Goal: Task Accomplishment & Management: Check status

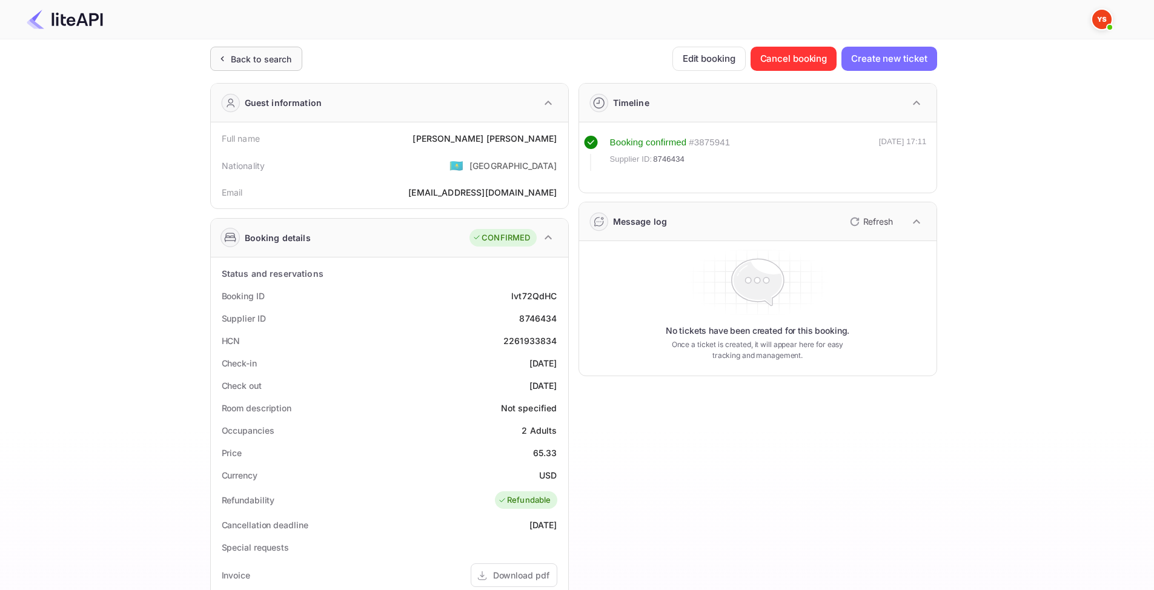
click at [266, 59] on div "Back to search" at bounding box center [261, 59] width 61 height 13
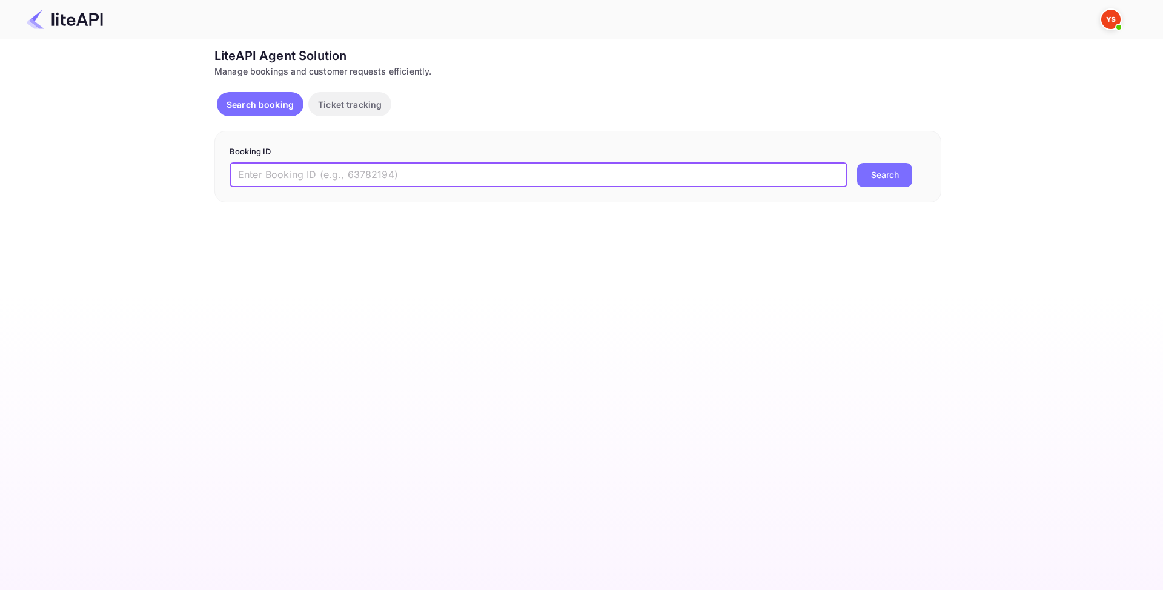
click at [308, 177] on input "text" at bounding box center [538, 175] width 618 height 24
paste input "8760917"
type input "8760917"
click at [885, 178] on button "Search" at bounding box center [884, 175] width 55 height 24
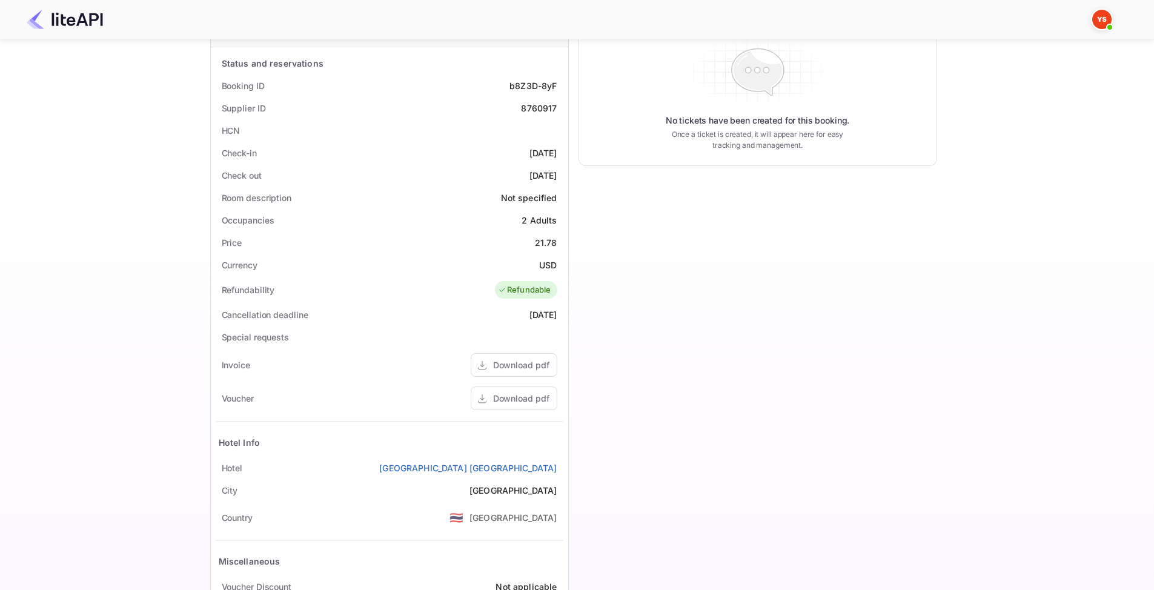
scroll to position [242, 0]
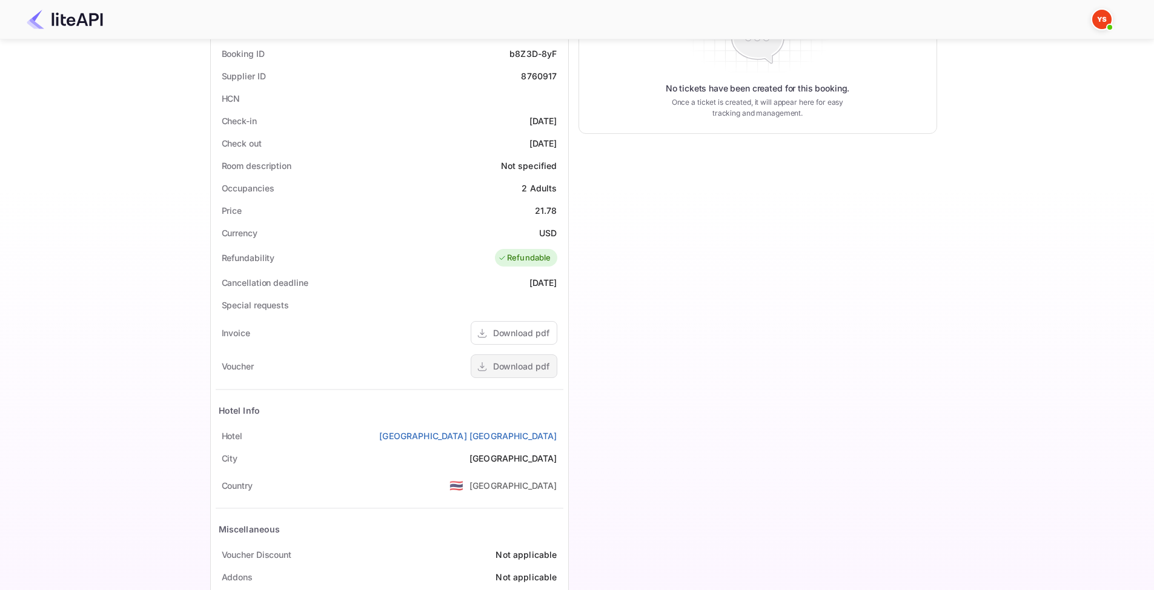
click at [529, 369] on div "Download pdf" at bounding box center [521, 366] width 56 height 13
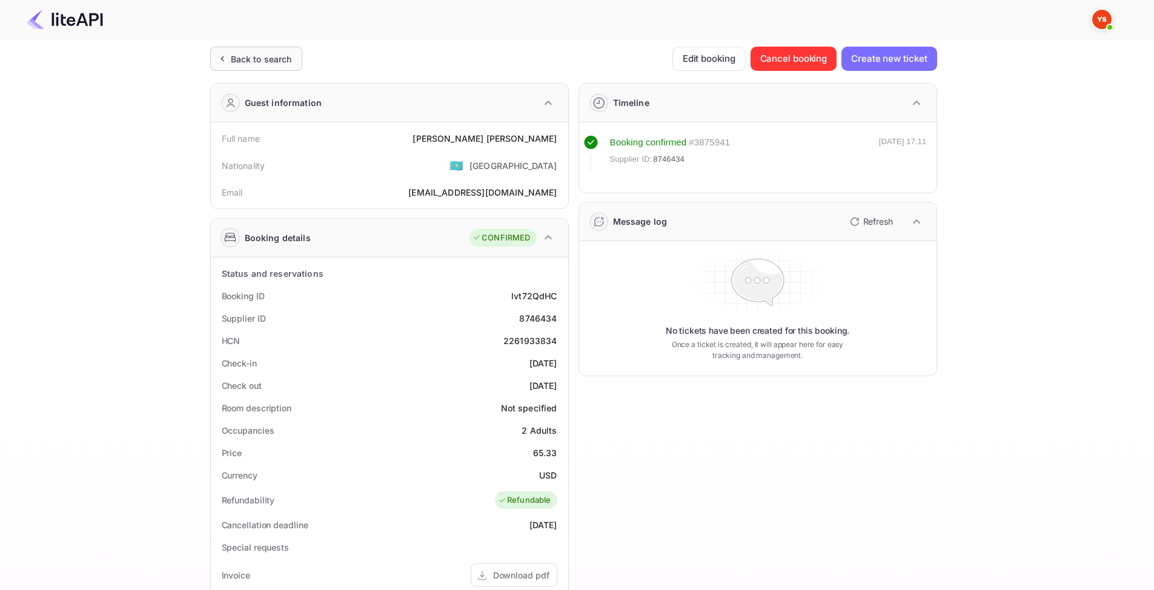
click at [258, 57] on div "Back to search" at bounding box center [261, 59] width 61 height 13
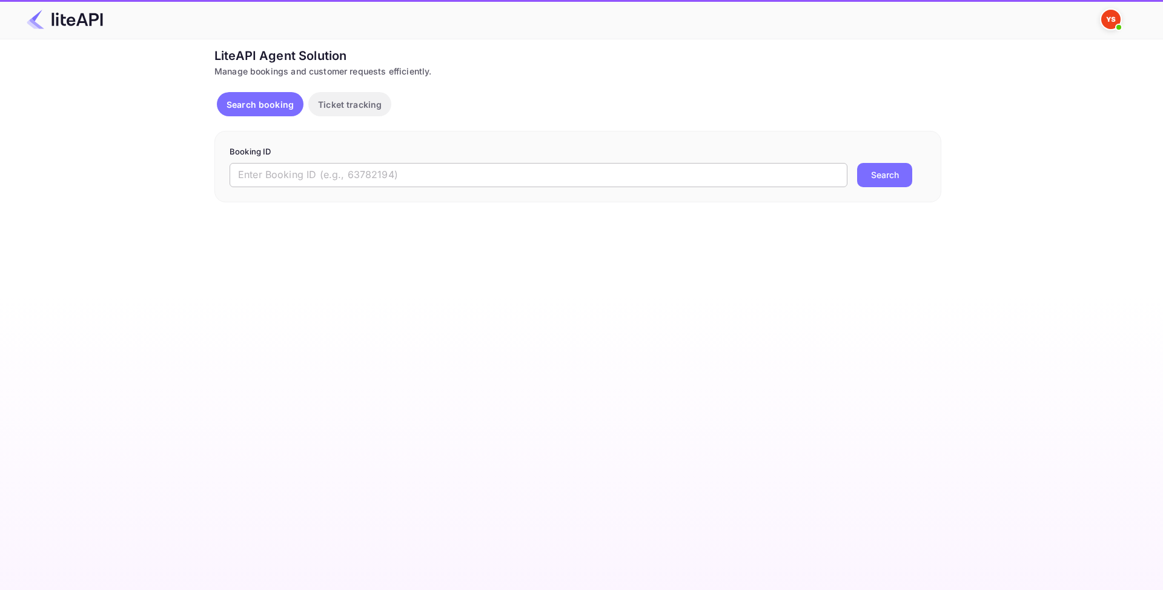
click at [378, 180] on input "text" at bounding box center [538, 175] width 618 height 24
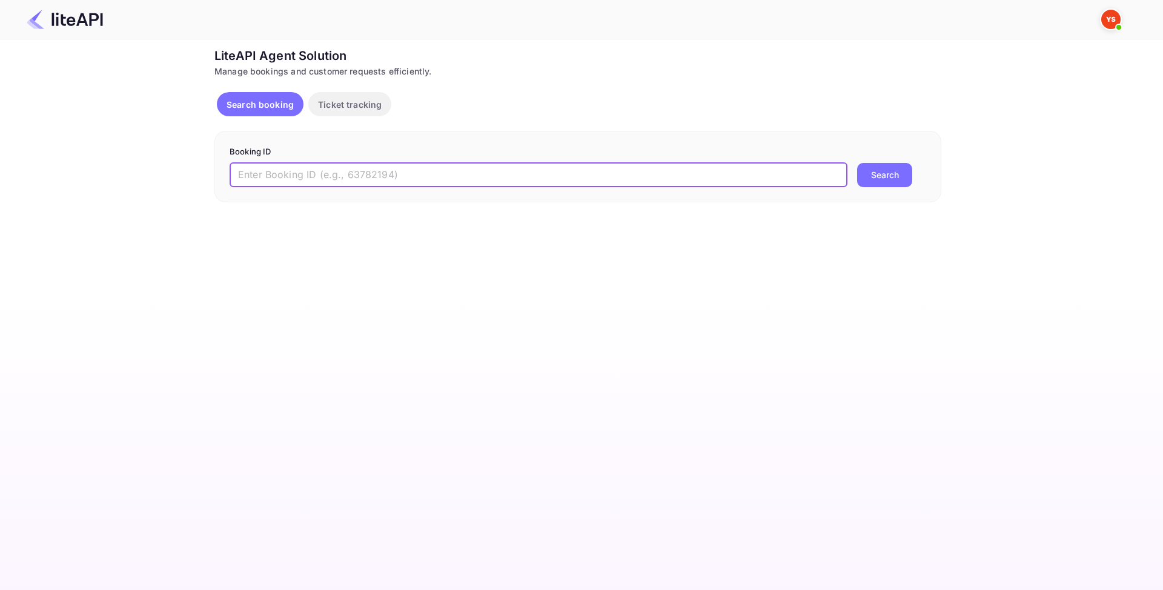
paste input "8772817"
type input "8772817"
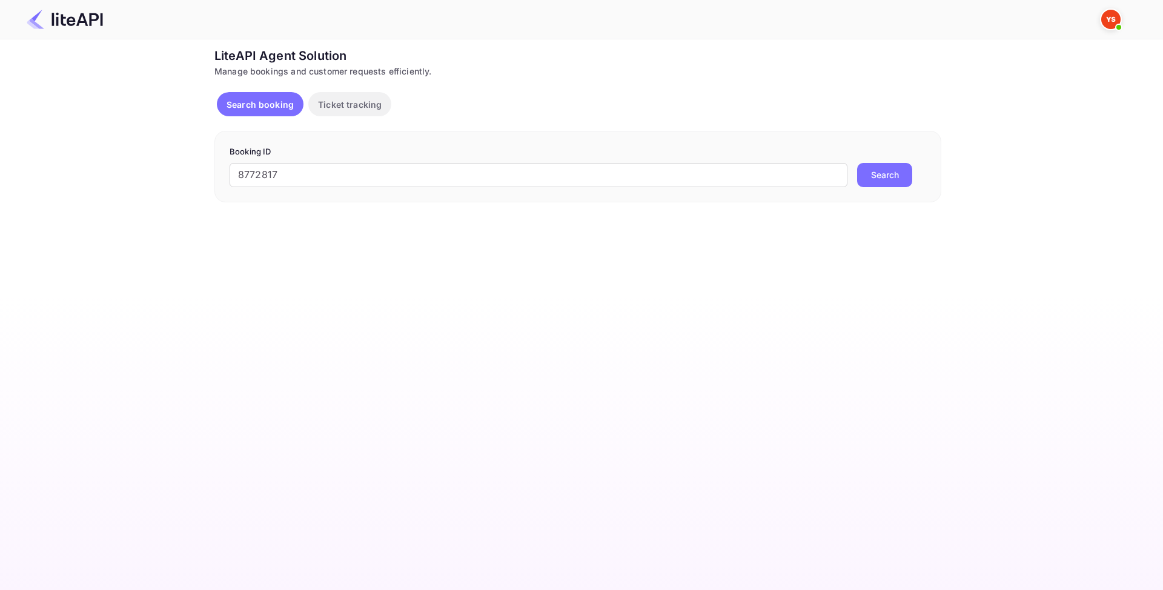
click at [900, 179] on button "Search" at bounding box center [884, 175] width 55 height 24
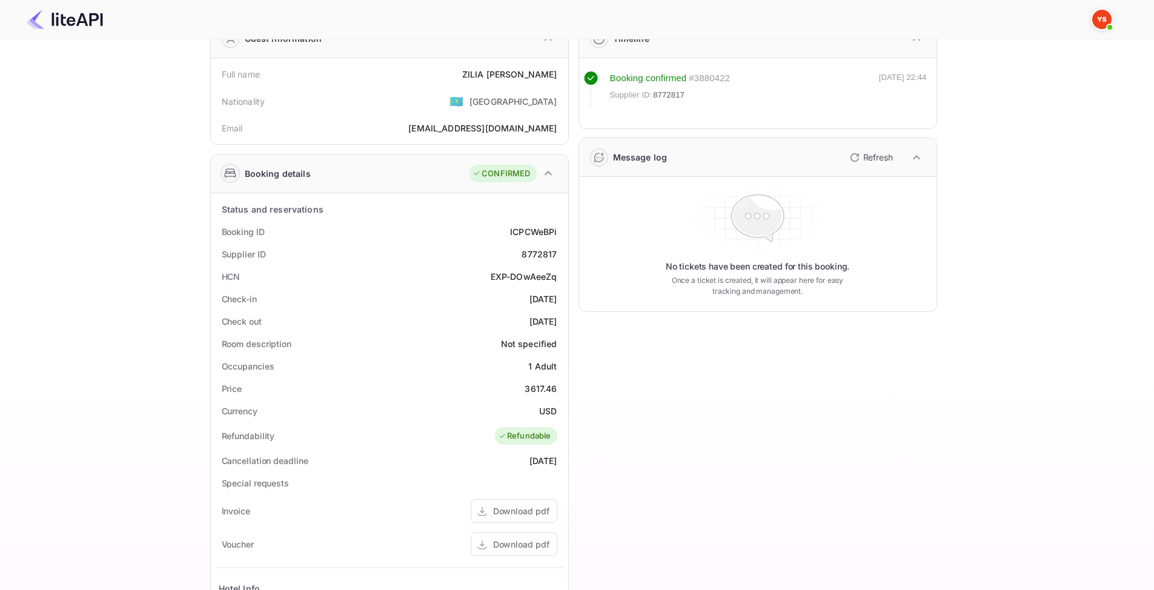
scroll to position [242, 0]
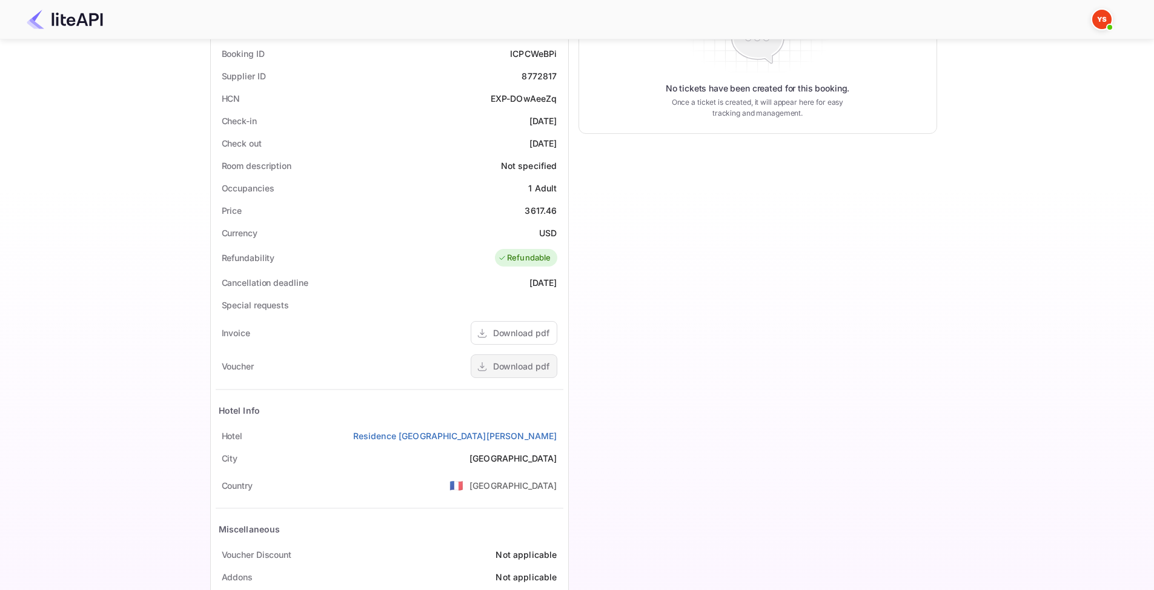
click at [519, 364] on div "Download pdf" at bounding box center [521, 366] width 56 height 13
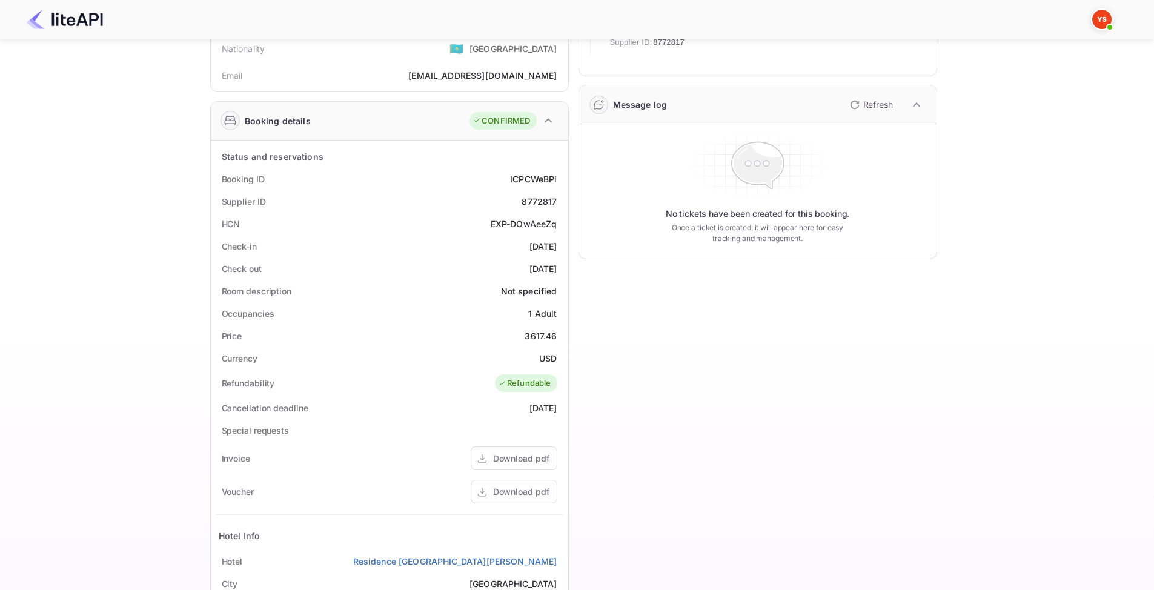
scroll to position [110, 0]
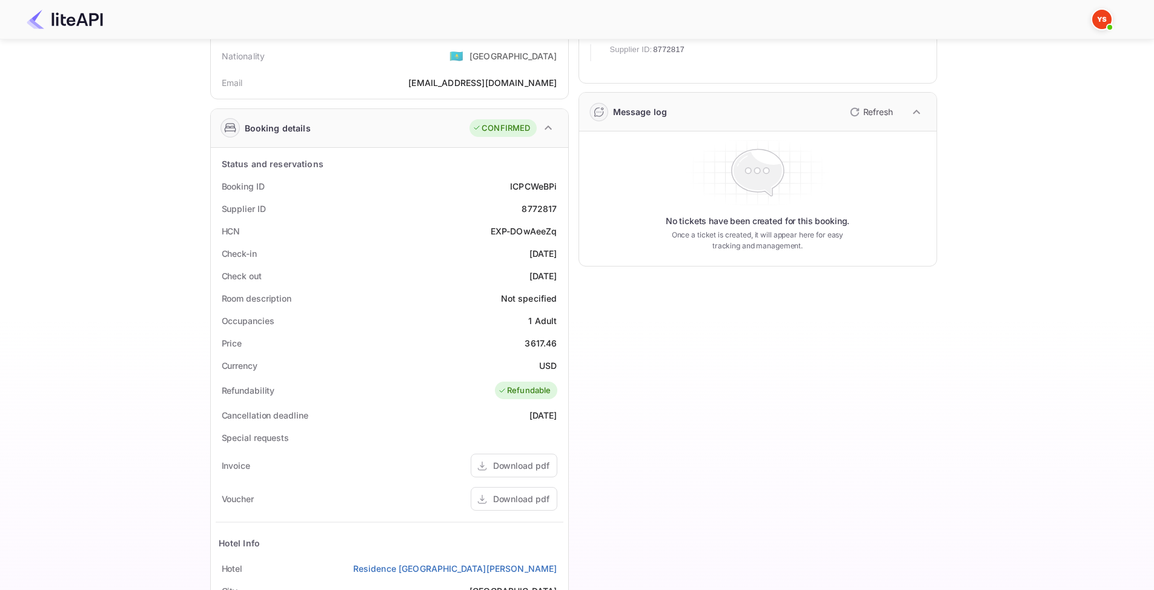
drag, startPoint x: 507, startPoint y: 187, endPoint x: 556, endPoint y: 184, distance: 49.1
click at [500, 181] on div "Booking ID ICPCWeBPi" at bounding box center [390, 186] width 348 height 22
drag, startPoint x: 508, startPoint y: 184, endPoint x: 559, endPoint y: 188, distance: 51.0
click at [559, 188] on div "Booking ID ICPCWeBPi" at bounding box center [390, 186] width 348 height 22
copy div "ICPCWeBPi"
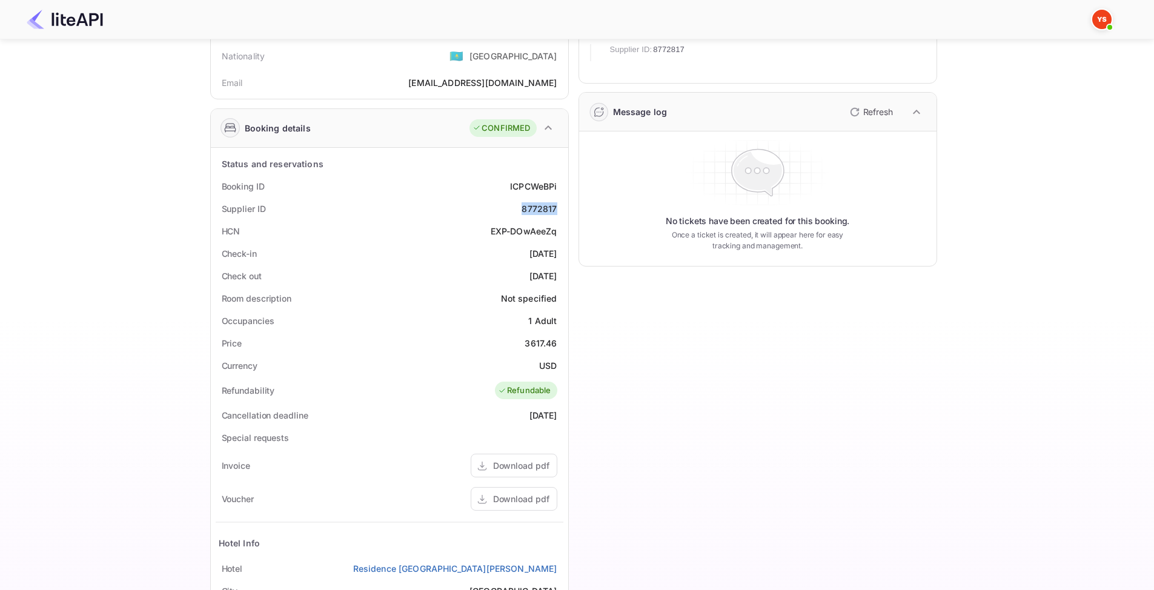
drag, startPoint x: 521, startPoint y: 210, endPoint x: 557, endPoint y: 210, distance: 35.7
click at [557, 210] on div "Supplier ID 8772817" at bounding box center [390, 208] width 348 height 22
copy div "8772817"
click at [534, 237] on div "HCN EXP-DOwAeeZq" at bounding box center [390, 231] width 348 height 22
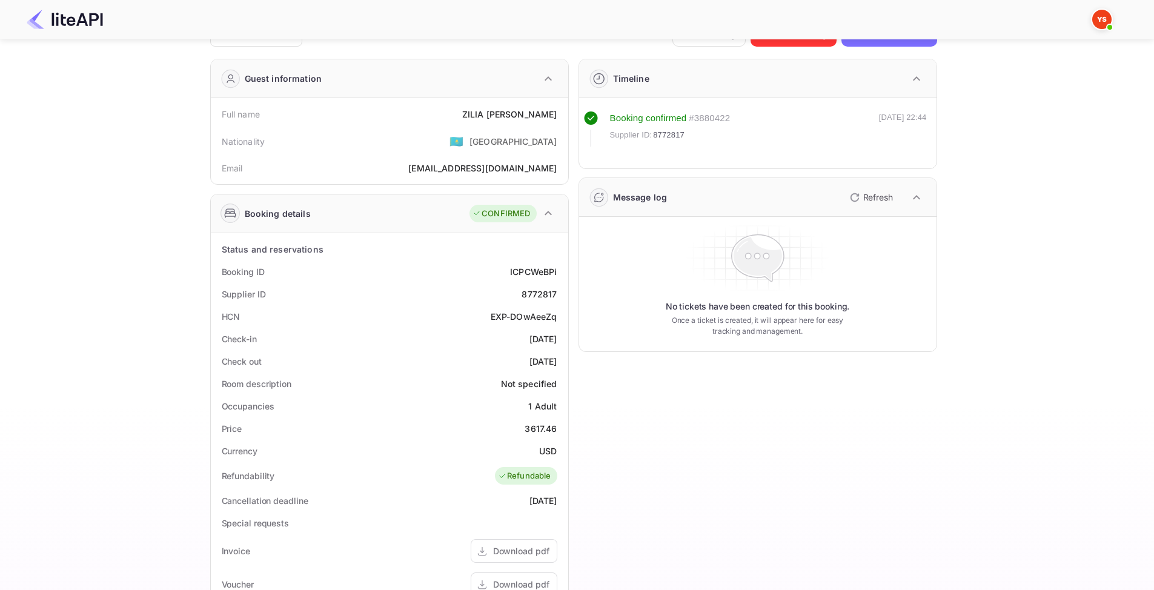
scroll to position [0, 0]
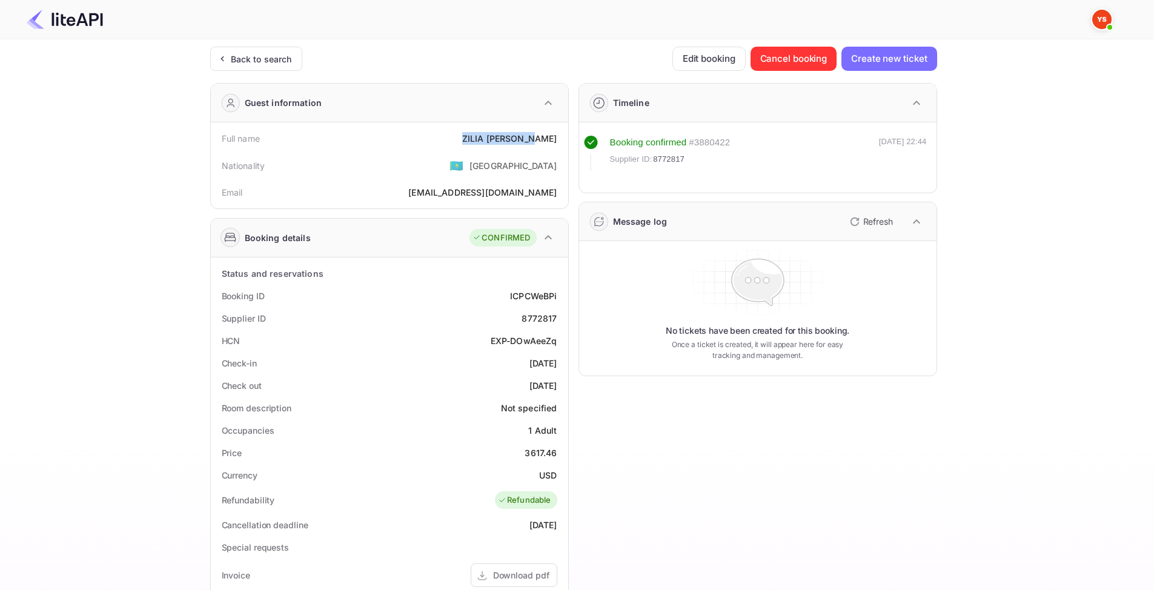
drag, startPoint x: 477, startPoint y: 137, endPoint x: 556, endPoint y: 139, distance: 79.3
click at [556, 139] on div "Full name ZILIA KALMYKOVA" at bounding box center [390, 138] width 348 height 22
copy div "ZILIA KALMYKOVA"
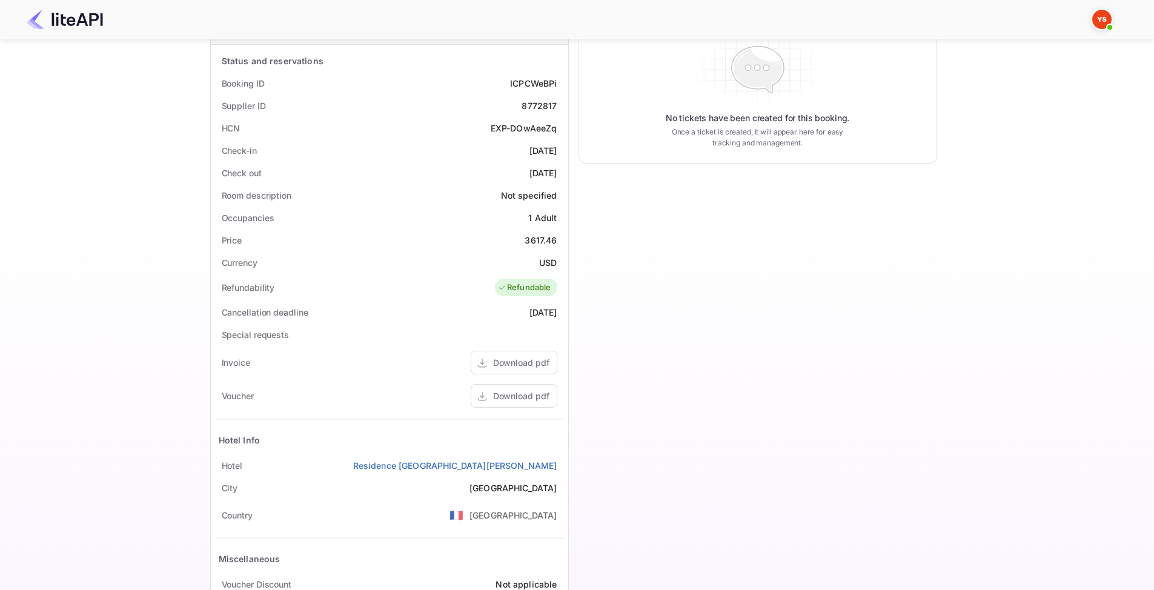
scroll to position [291, 0]
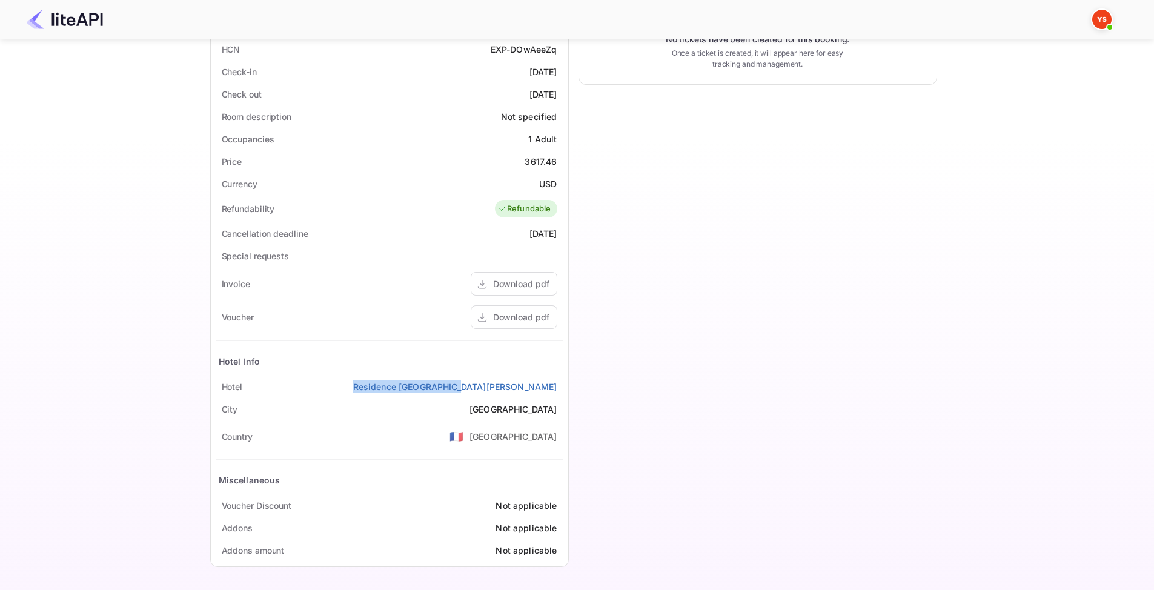
drag, startPoint x: 457, startPoint y: 386, endPoint x: 557, endPoint y: 385, distance: 100.5
click at [557, 385] on div "Hotel Residence Paris Helder" at bounding box center [390, 386] width 348 height 22
copy link "Residence [GEOGRAPHIC_DATA][PERSON_NAME]"
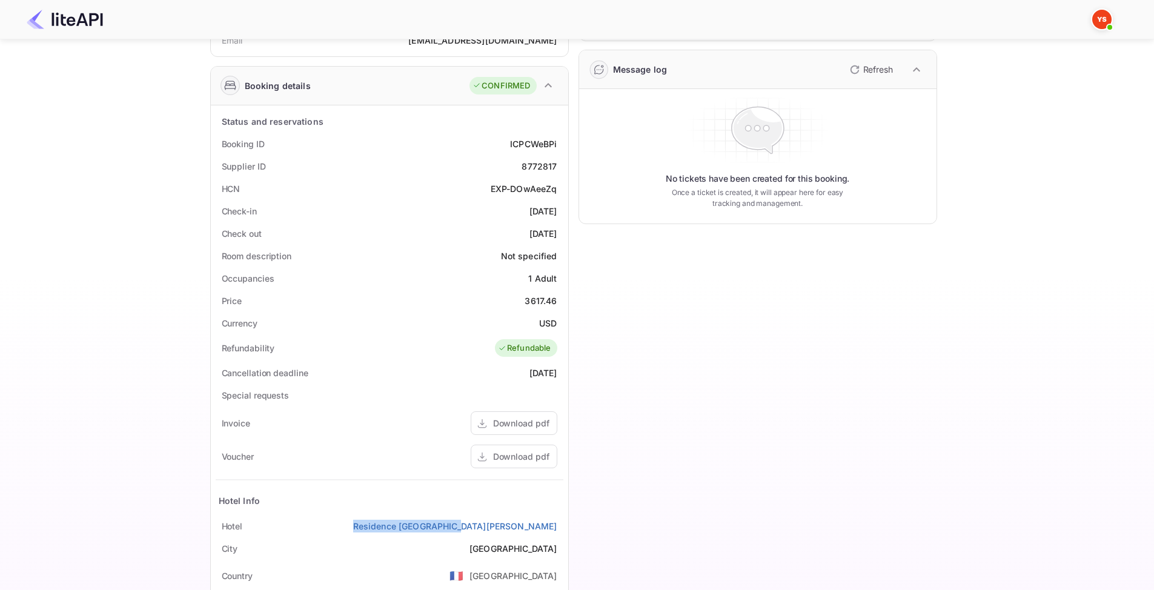
scroll to position [110, 0]
